Goal: Information Seeking & Learning: Learn about a topic

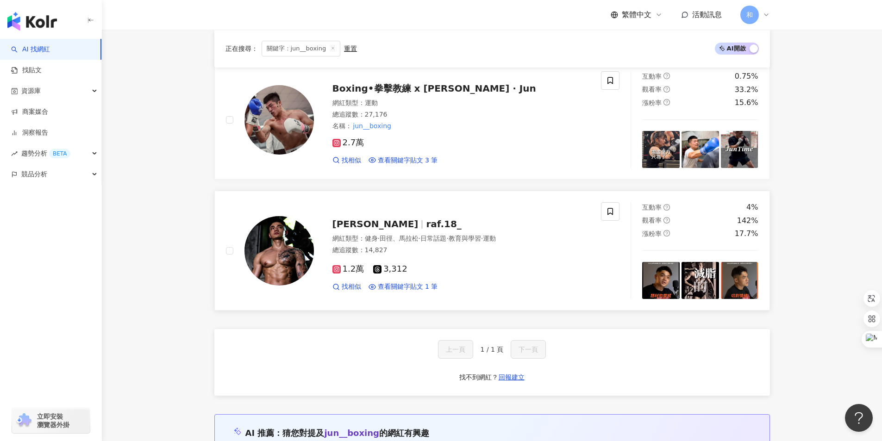
click at [363, 224] on span "Rafael 政鑫" at bounding box center [375, 224] width 86 height 11
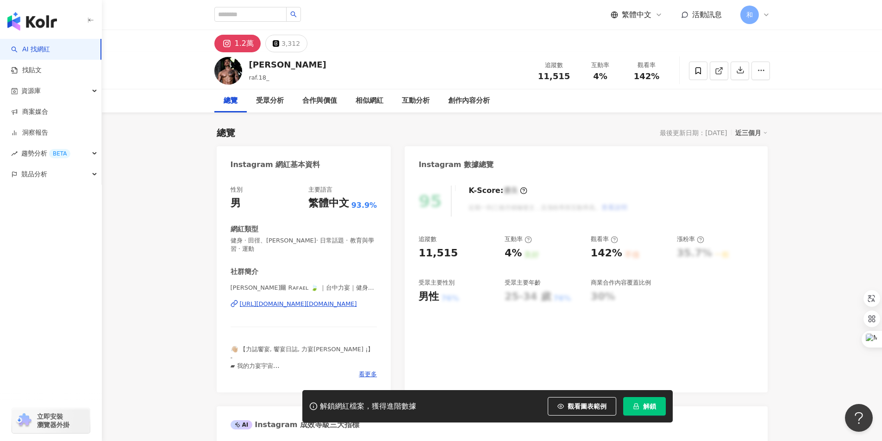
scroll to position [93, 0]
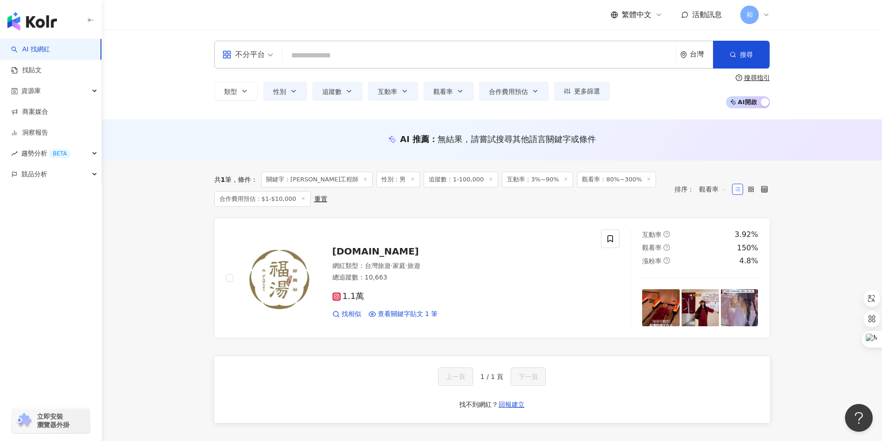
click at [312, 55] on input "search" at bounding box center [479, 56] width 386 height 18
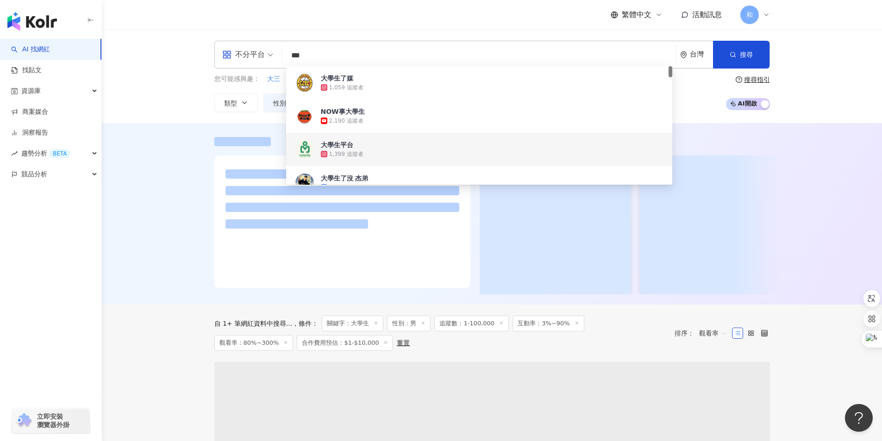
type input "***"
click at [145, 185] on div at bounding box center [492, 214] width 780 height 182
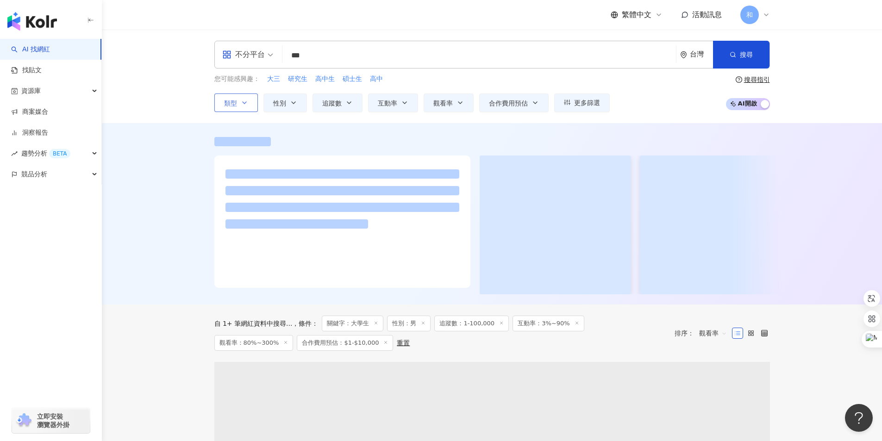
click at [245, 103] on icon "button" at bounding box center [244, 102] width 7 height 7
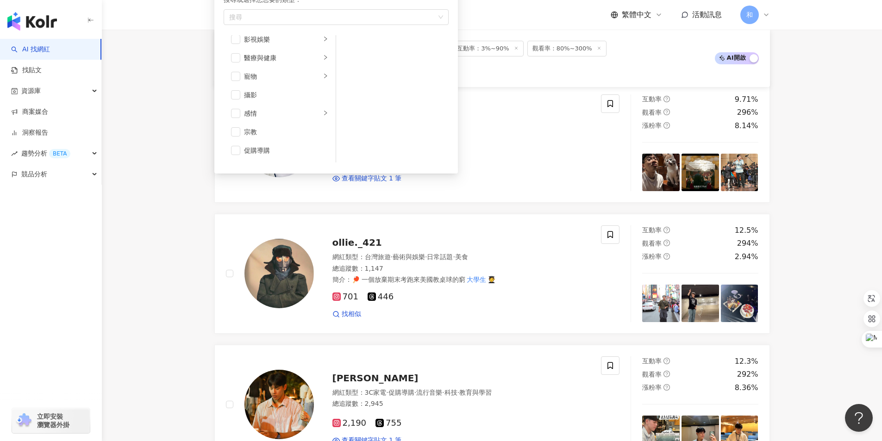
scroll to position [228, 0]
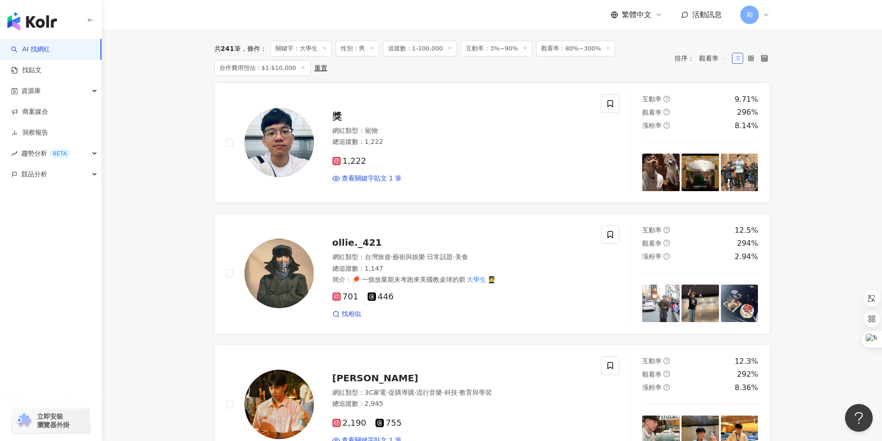
scroll to position [0, 0]
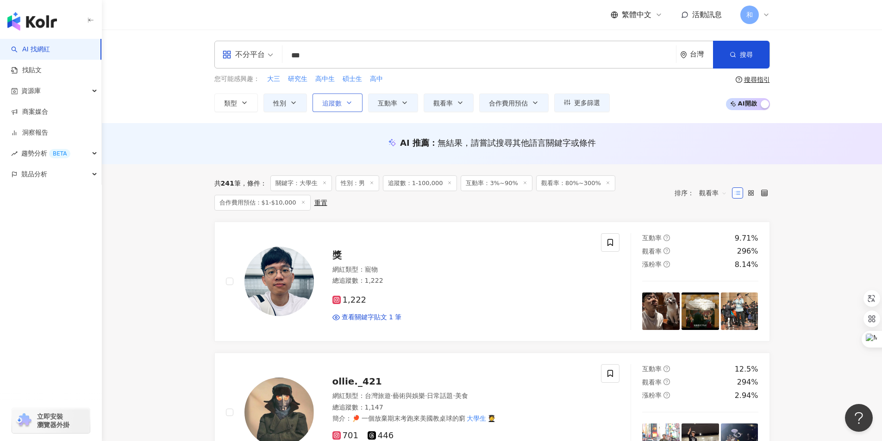
click at [353, 105] on button "追蹤數" at bounding box center [338, 103] width 50 height 19
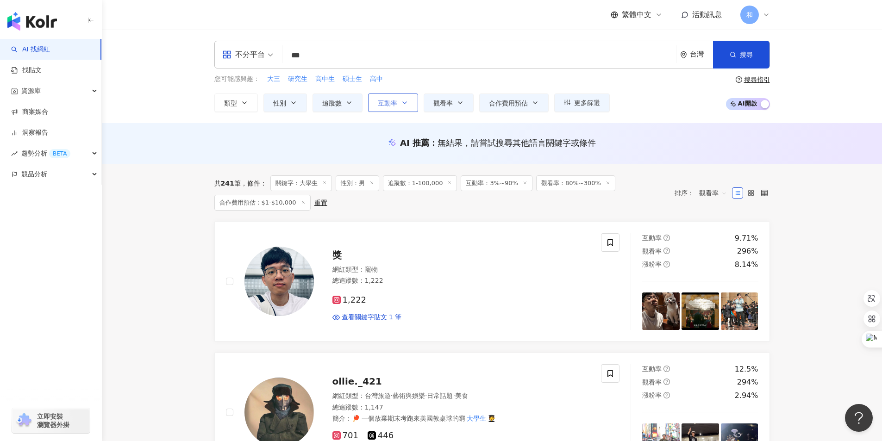
click at [398, 103] on button "互動率" at bounding box center [393, 103] width 50 height 19
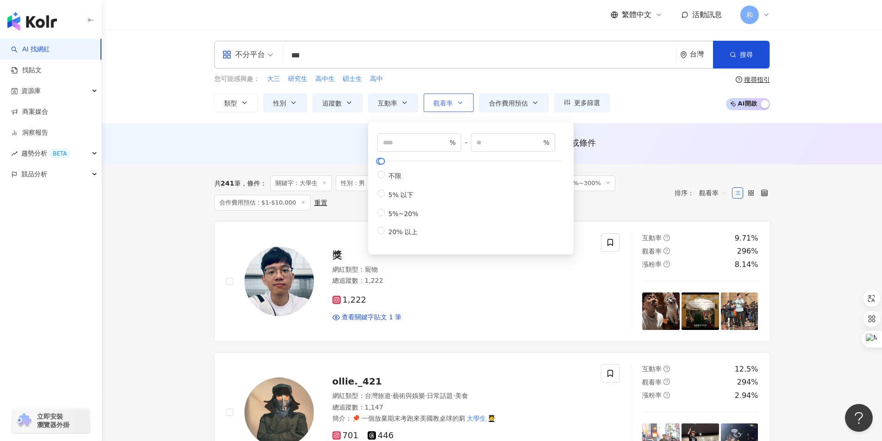
click at [460, 104] on icon "button" at bounding box center [460, 103] width 4 height 2
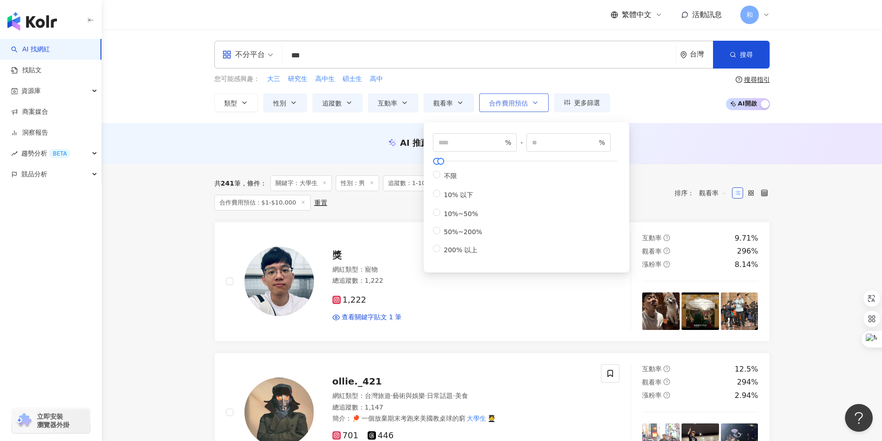
click at [521, 107] on span "合作費用預估" at bounding box center [508, 103] width 39 height 7
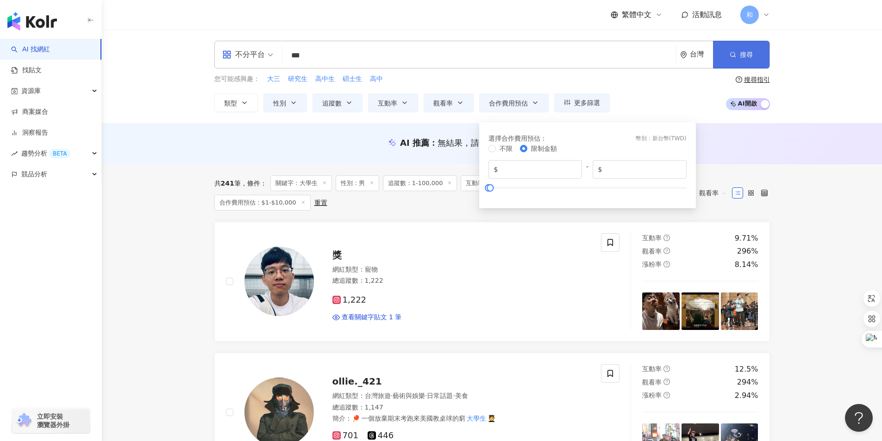
click at [741, 61] on button "搜尋" at bounding box center [741, 55] width 56 height 28
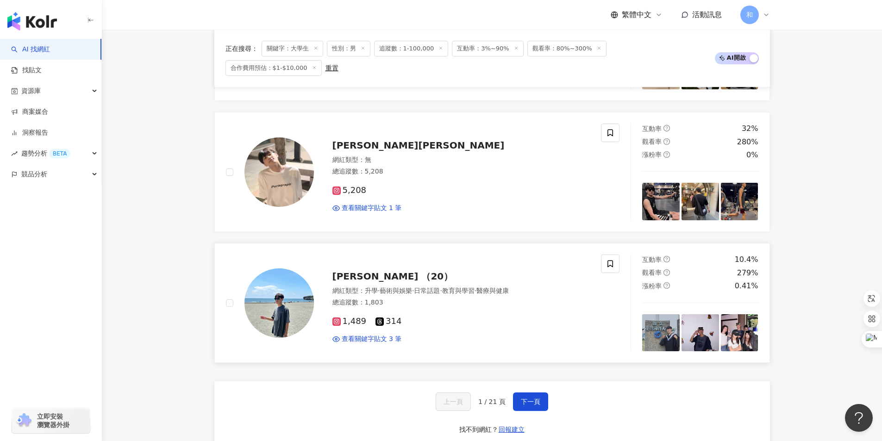
scroll to position [1528, 0]
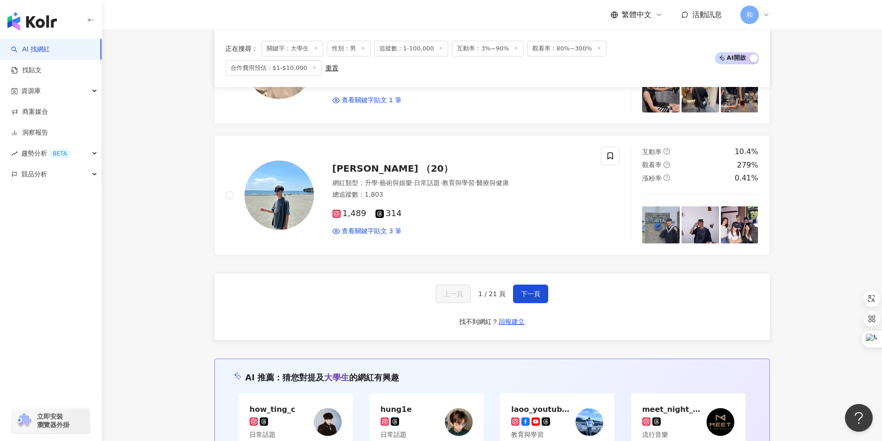
click at [532, 290] on span "下一頁" at bounding box center [530, 293] width 19 height 7
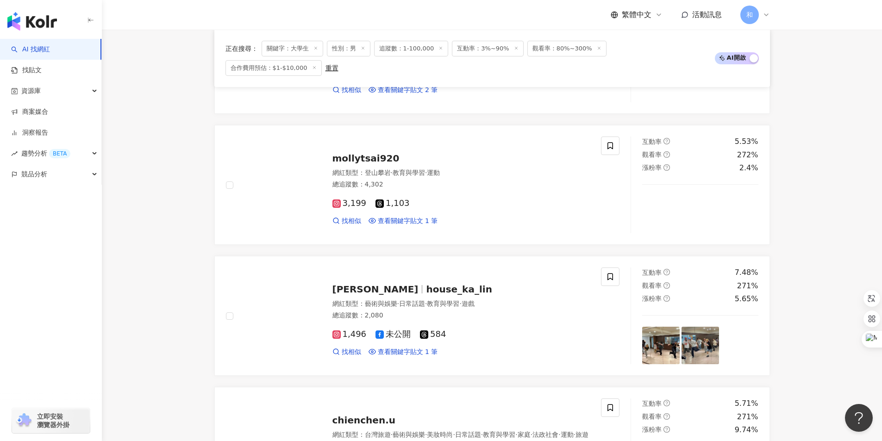
scroll to position [1555, 0]
